Goal: Transaction & Acquisition: Purchase product/service

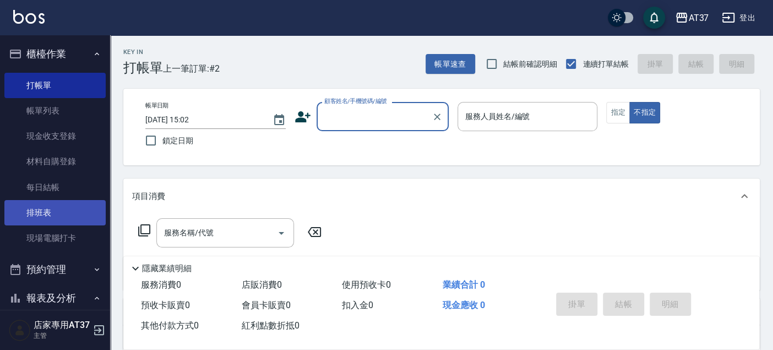
click at [85, 206] on link "排班表" at bounding box center [54, 212] width 101 height 25
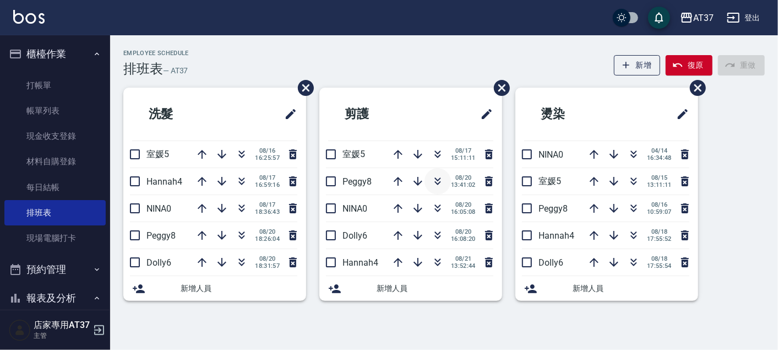
click at [438, 177] on icon "button" at bounding box center [437, 181] width 13 height 13
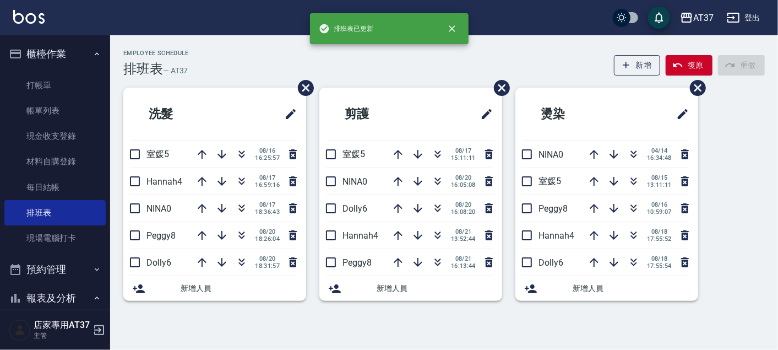
drag, startPoint x: 67, startPoint y: 86, endPoint x: 439, endPoint y: 140, distance: 375.7
click at [68, 85] on link "打帳單" at bounding box center [54, 85] width 101 height 25
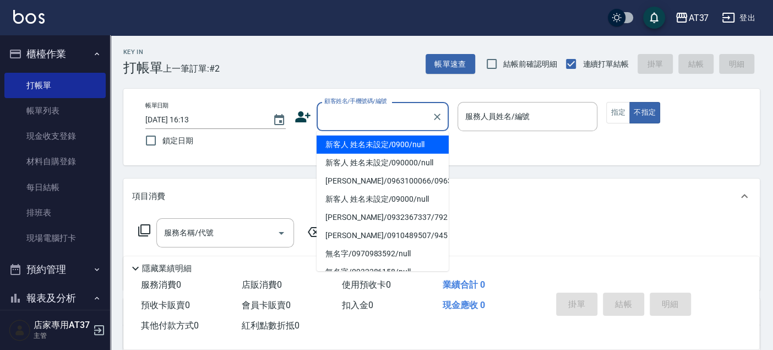
click at [363, 121] on input "顧客姓名/手機號碼/編號" at bounding box center [375, 116] width 106 height 19
click at [399, 142] on li "新客人 姓名未設定/0900/null" at bounding box center [383, 144] width 132 height 18
type input "新客人 姓名未設定/0900/null"
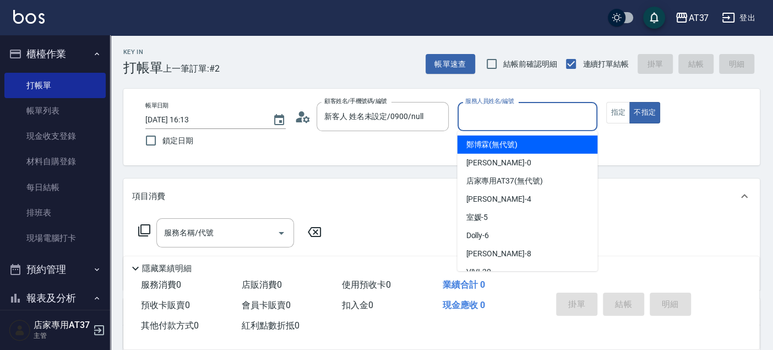
click at [491, 121] on input "服務人員姓名/編號" at bounding box center [528, 116] width 130 height 19
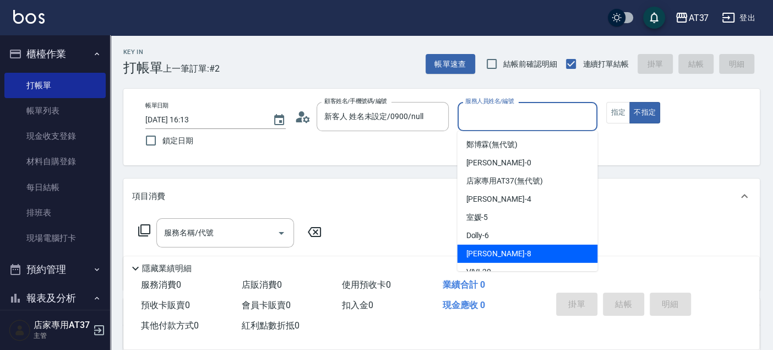
click at [519, 258] on div "Peggy -8" at bounding box center [527, 253] width 140 height 18
type input "Peggy-8"
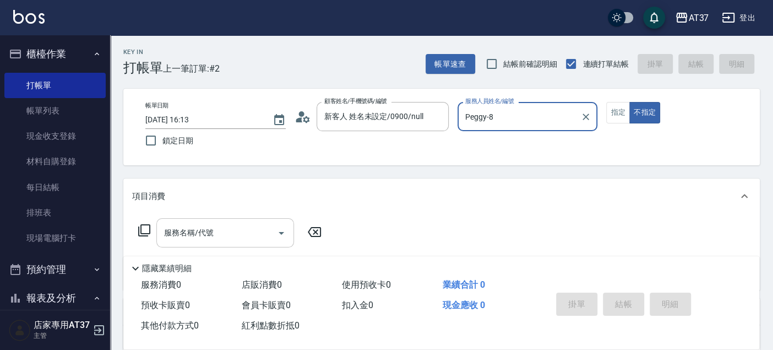
click at [202, 239] on input "服務名稱/代號" at bounding box center [216, 232] width 111 height 19
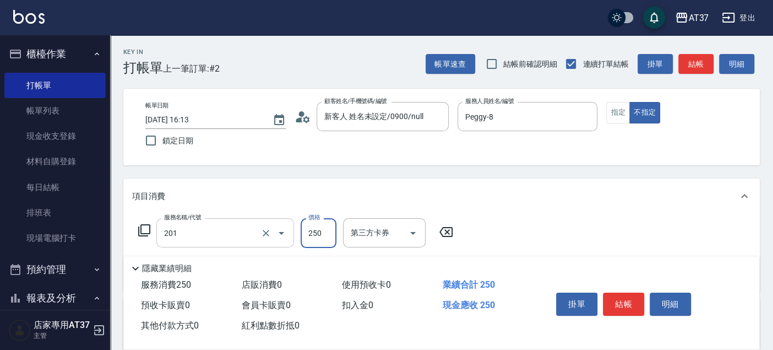
type input "B級單剪(201)"
click at [612, 297] on button "結帳" at bounding box center [623, 303] width 41 height 23
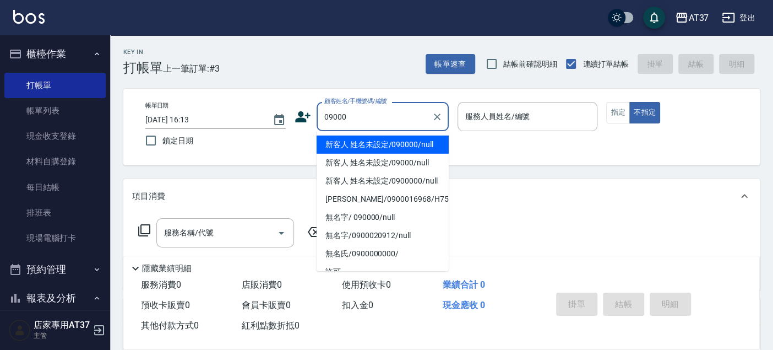
click at [434, 140] on li "新客人 姓名未設定/090000/null" at bounding box center [383, 144] width 132 height 18
type input "新客人 姓名未設定/090000/null"
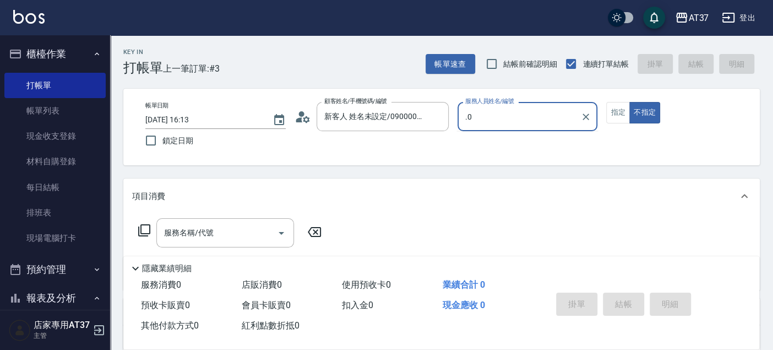
type input "."
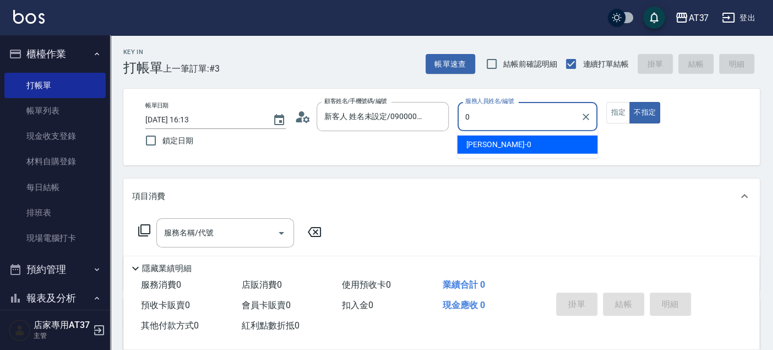
click at [514, 146] on div "[PERSON_NAME] -0" at bounding box center [527, 144] width 140 height 18
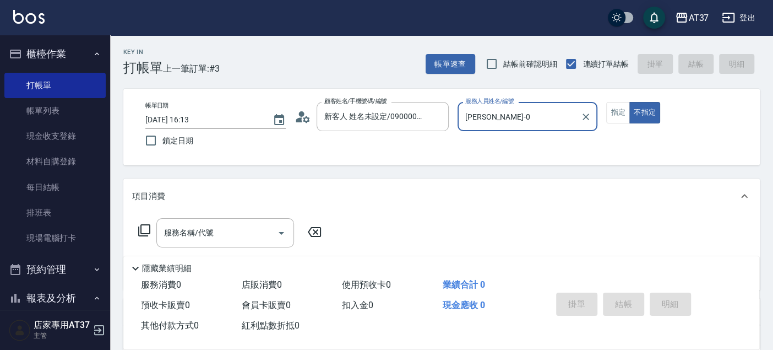
type input "[PERSON_NAME]-0"
click at [140, 232] on icon at bounding box center [144, 230] width 13 height 13
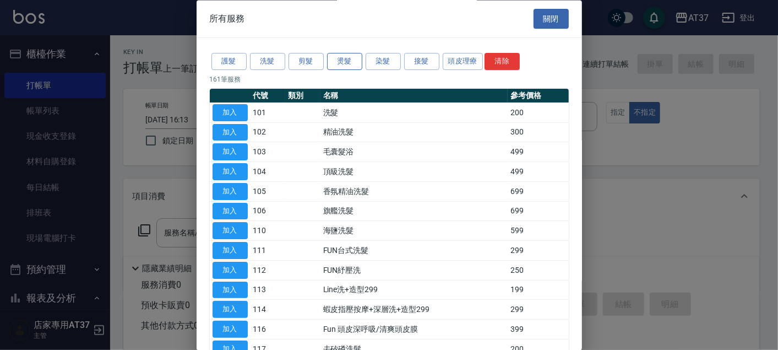
click at [346, 63] on button "燙髮" at bounding box center [344, 61] width 35 height 17
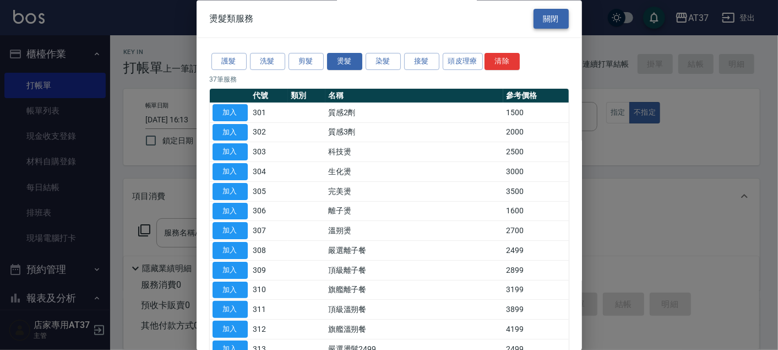
click at [551, 26] on button "關閉" at bounding box center [551, 19] width 35 height 20
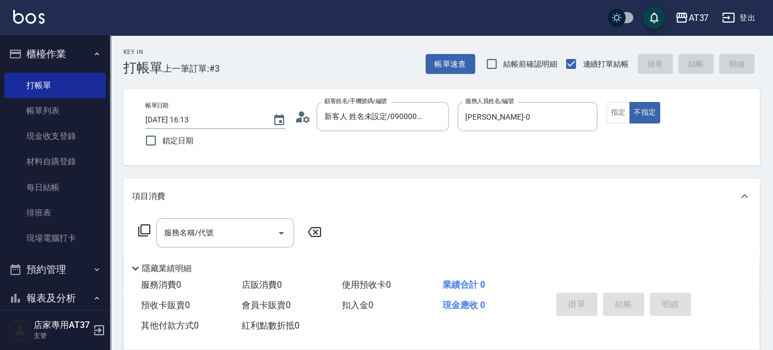
click at [146, 228] on icon at bounding box center [144, 230] width 13 height 13
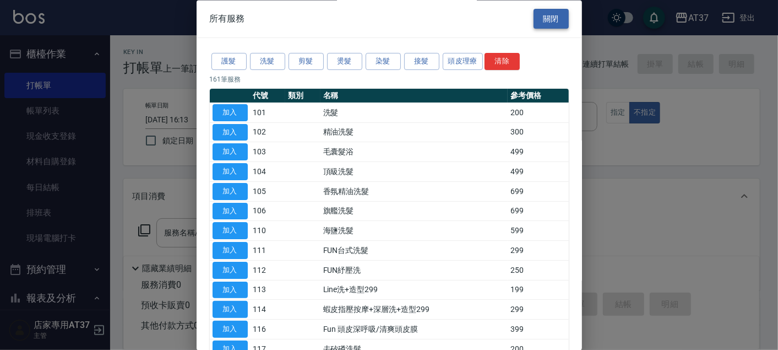
click at [536, 13] on button "關閉" at bounding box center [551, 19] width 35 height 20
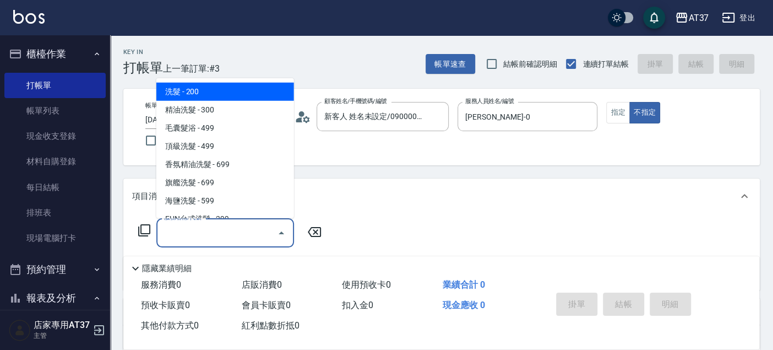
click at [223, 228] on input "服務名稱/代號" at bounding box center [216, 232] width 111 height 19
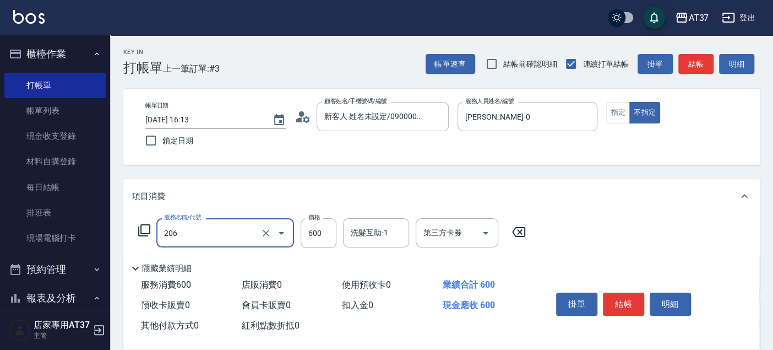
type input "A精油洗+剪(206)"
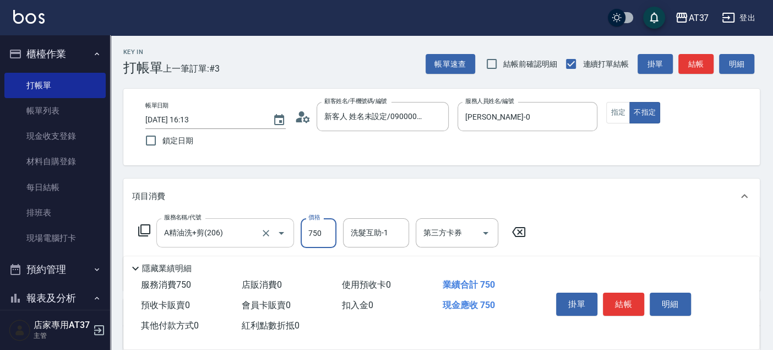
type input "750"
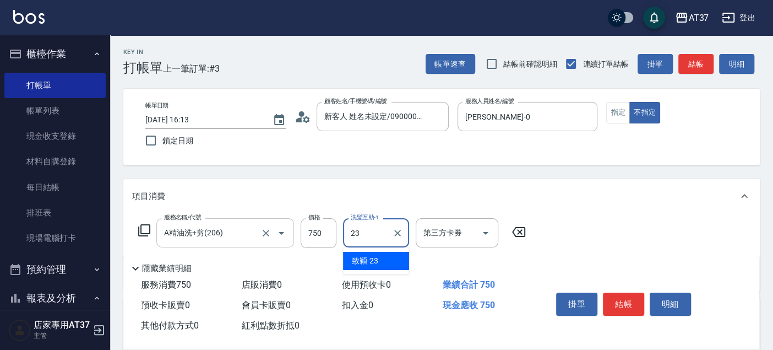
type input "致穎-23"
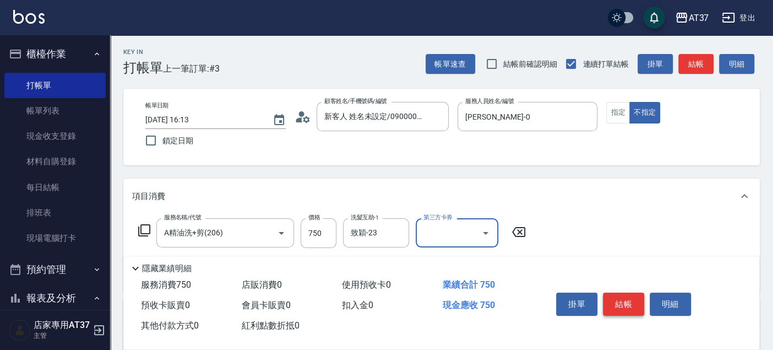
click at [622, 303] on button "結帳" at bounding box center [623, 303] width 41 height 23
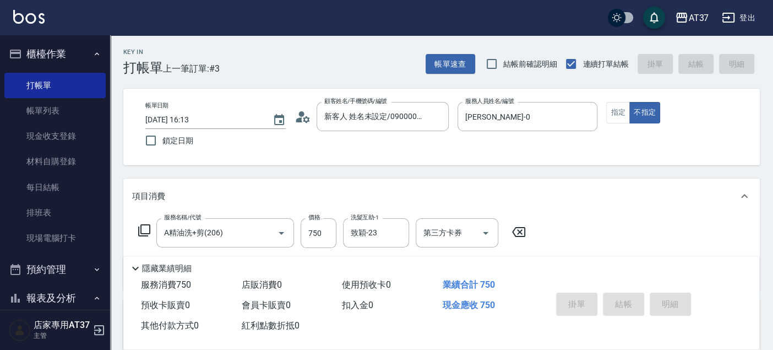
type input "[DATE] 16:32"
